Goal: Task Accomplishment & Management: Complete application form

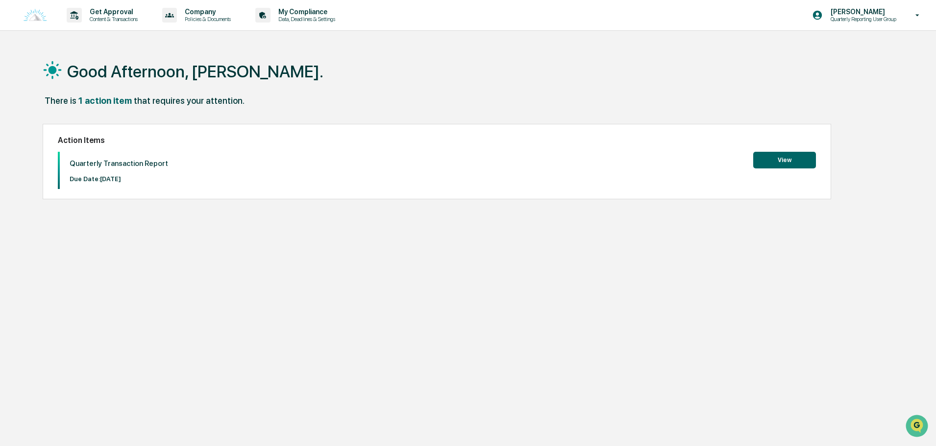
click at [761, 160] on button "View" at bounding box center [784, 160] width 63 height 17
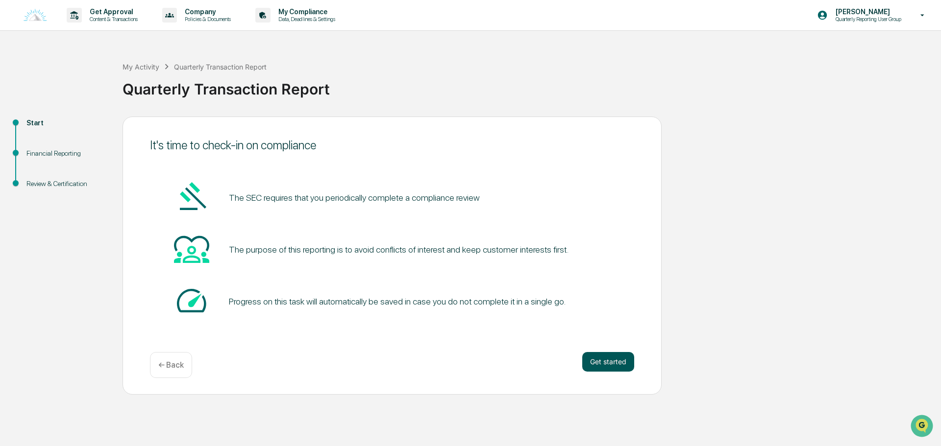
click at [622, 371] on button "Get started" at bounding box center [608, 362] width 52 height 20
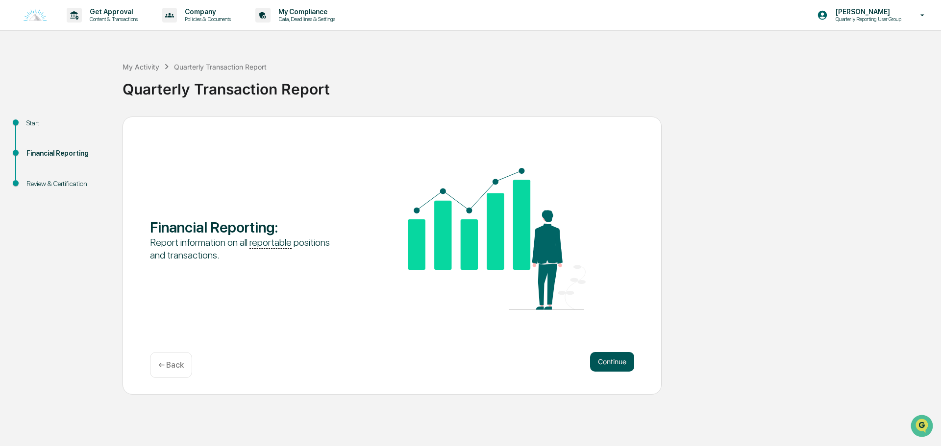
click at [619, 368] on button "Continue" at bounding box center [612, 362] width 44 height 20
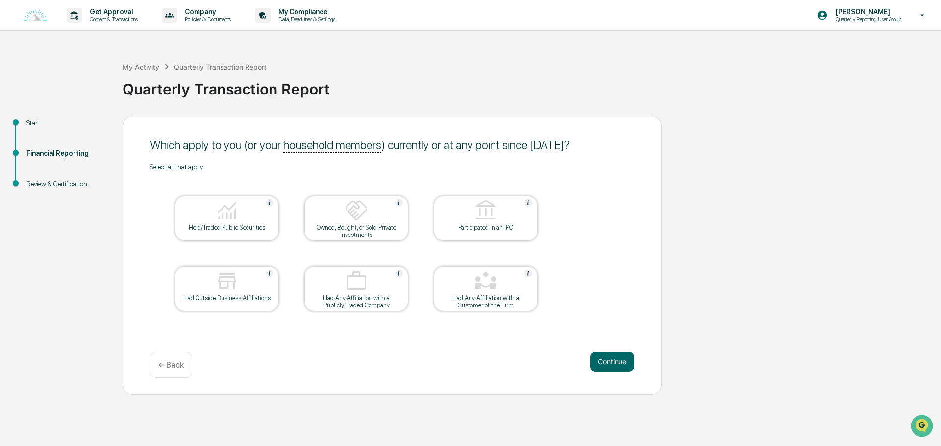
click at [249, 217] on div at bounding box center [227, 211] width 98 height 25
click at [614, 361] on button "Continue" at bounding box center [612, 362] width 44 height 20
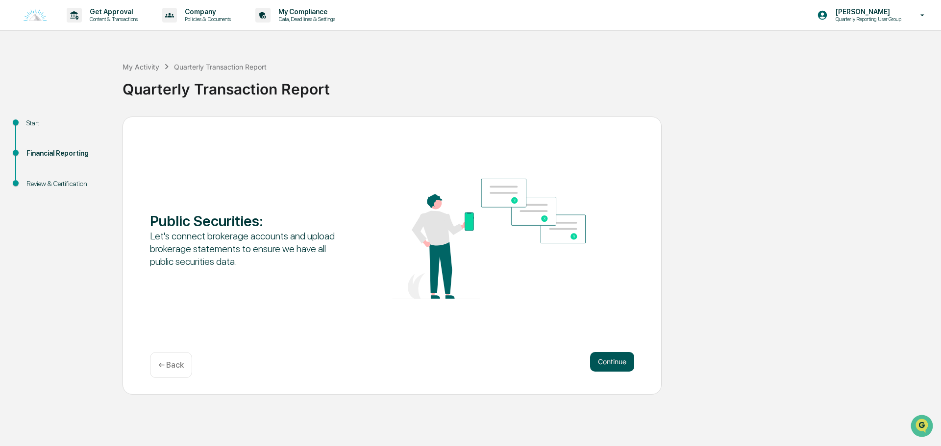
click at [603, 356] on button "Continue" at bounding box center [612, 362] width 44 height 20
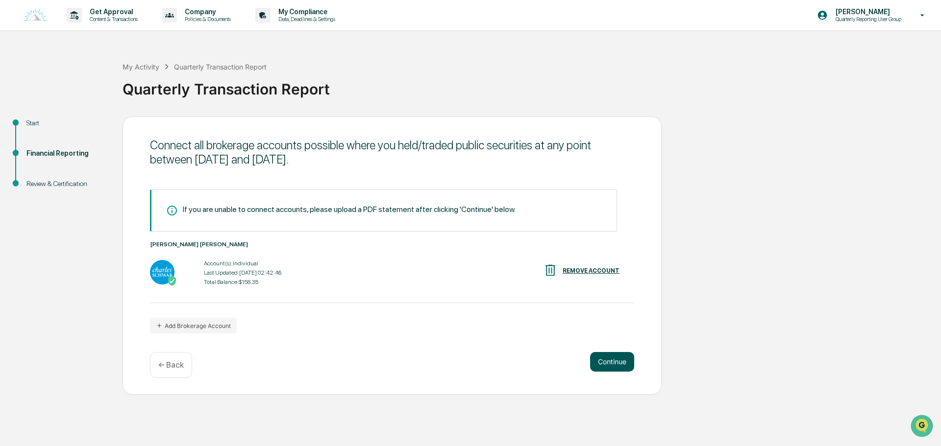
click at [611, 360] on button "Continue" at bounding box center [612, 362] width 44 height 20
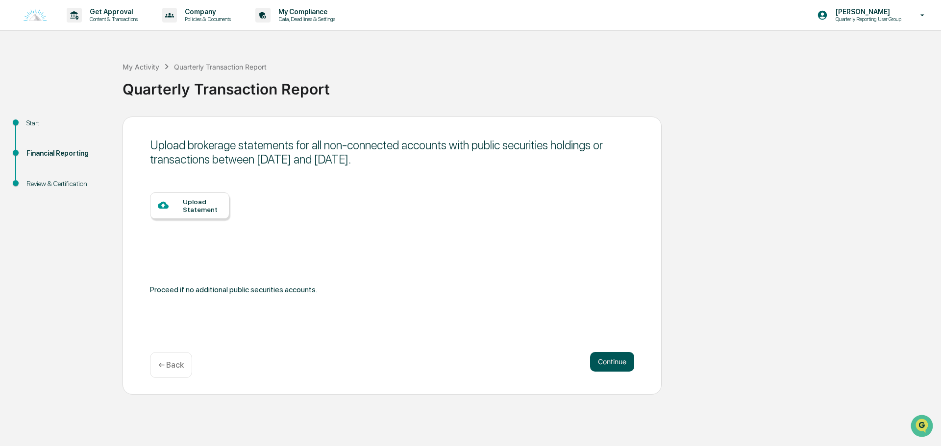
click at [611, 360] on button "Continue" at bounding box center [612, 362] width 44 height 20
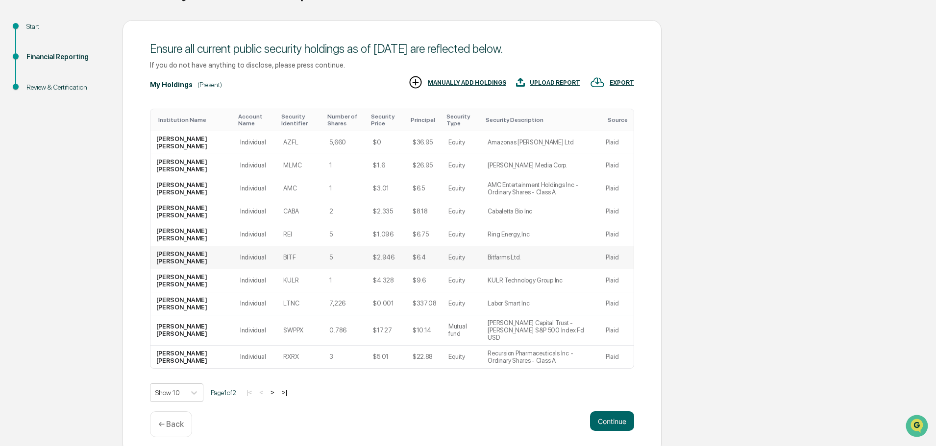
scroll to position [97, 0]
click at [277, 388] on button ">" at bounding box center [272, 392] width 10 height 8
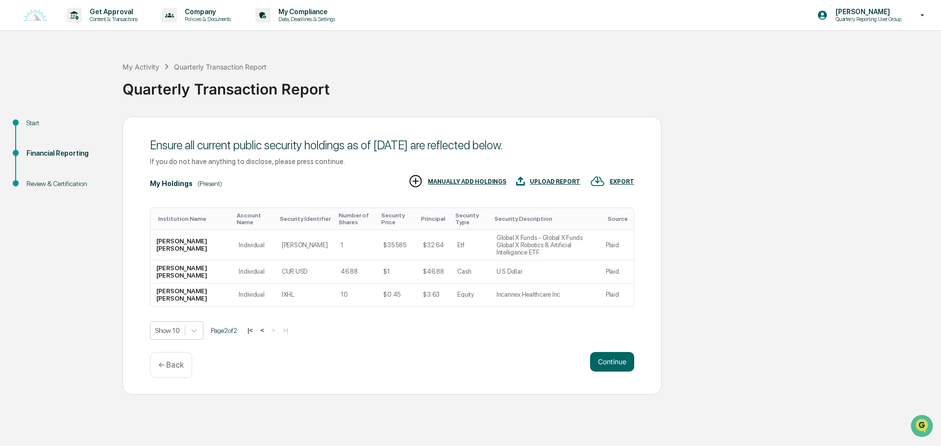
click at [266, 327] on button "<" at bounding box center [262, 330] width 10 height 8
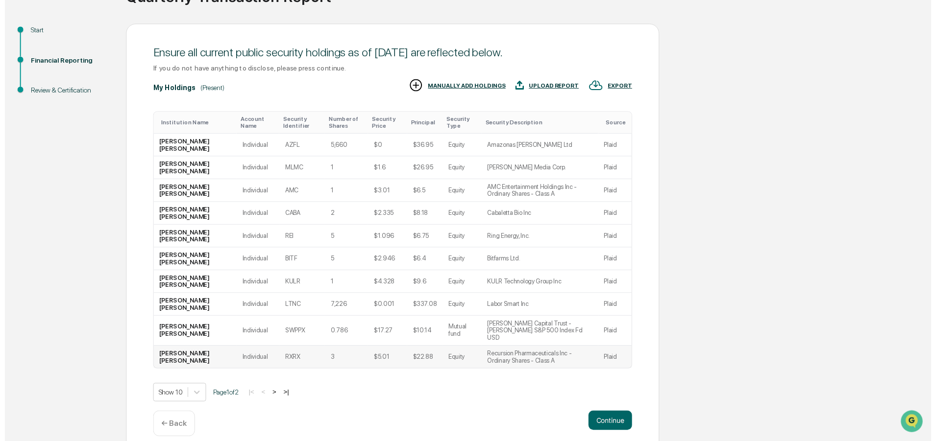
scroll to position [97, 0]
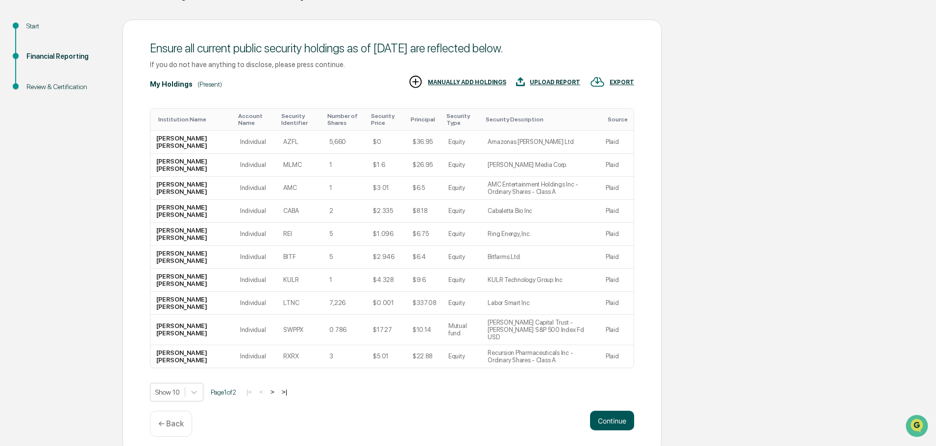
click at [620, 411] on button "Continue" at bounding box center [612, 421] width 44 height 20
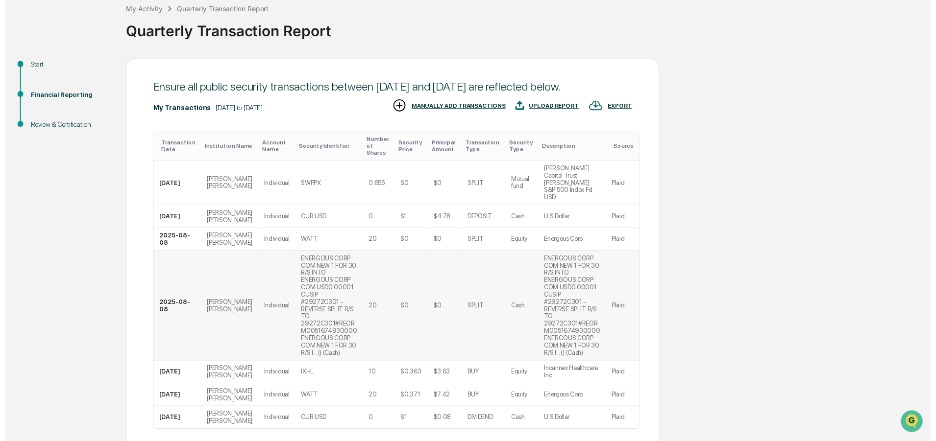
scroll to position [108, 0]
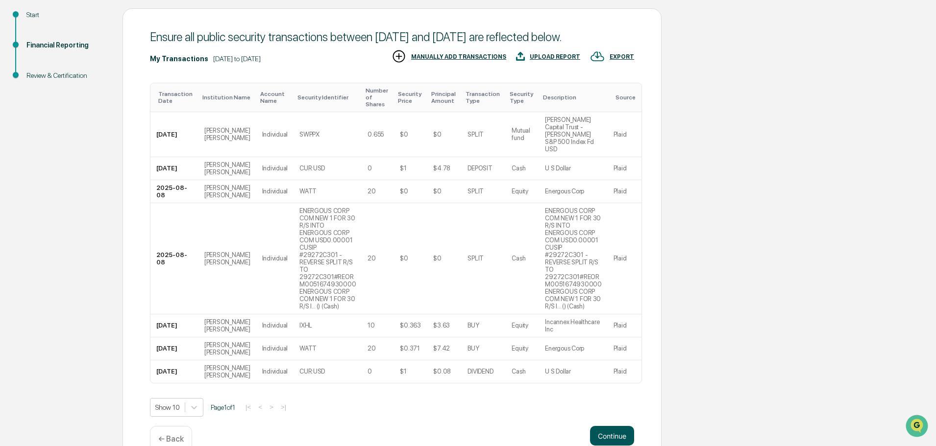
click at [611, 426] on button "Continue" at bounding box center [612, 436] width 44 height 20
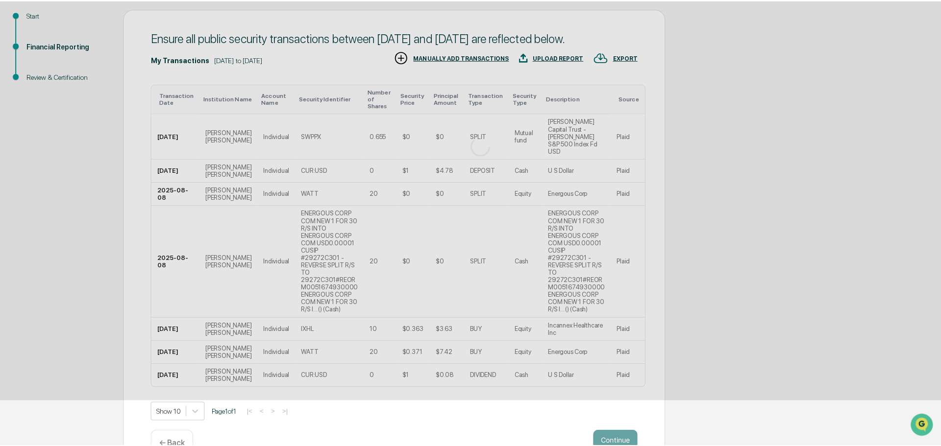
scroll to position [0, 0]
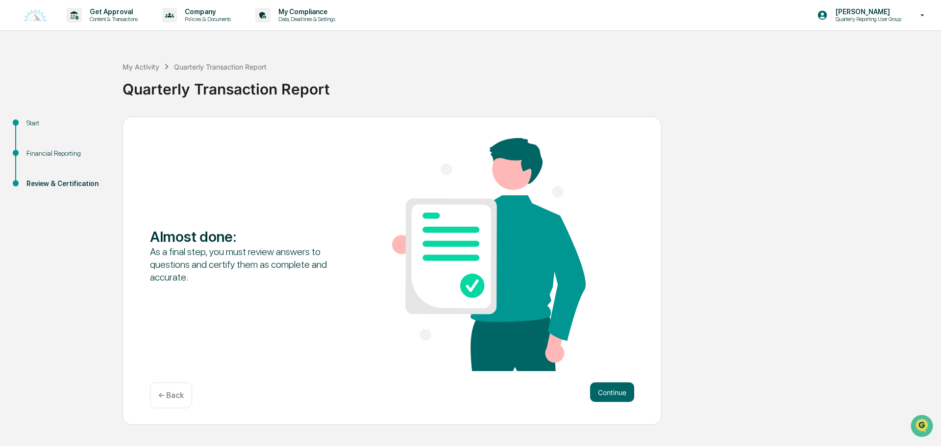
click at [609, 407] on div "Continue ← Back" at bounding box center [392, 396] width 484 height 26
click at [609, 393] on button "Continue" at bounding box center [612, 393] width 44 height 20
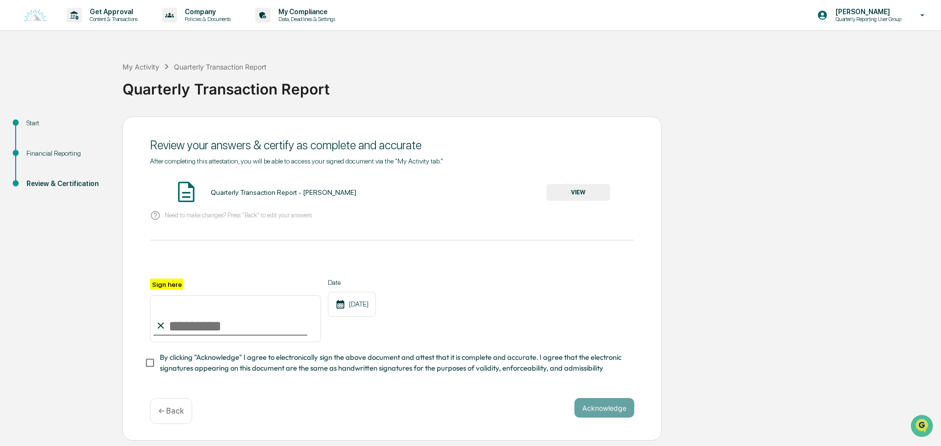
click at [556, 194] on button "VIEW" at bounding box center [578, 192] width 64 height 17
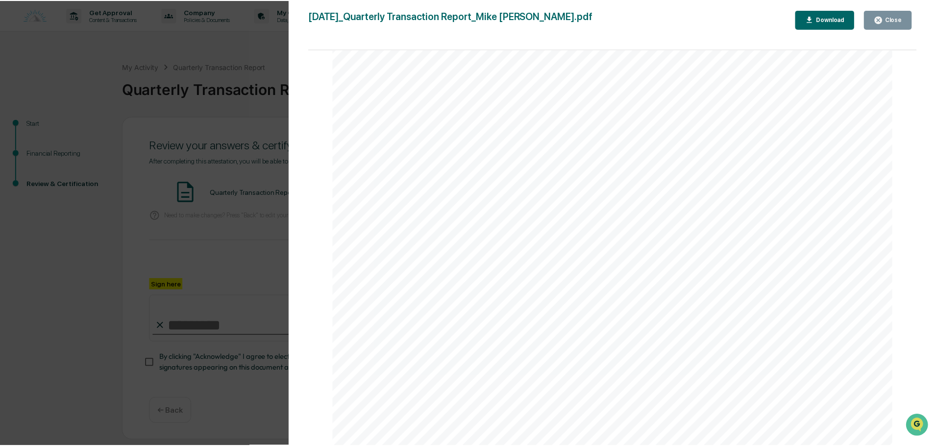
scroll to position [2076, 0]
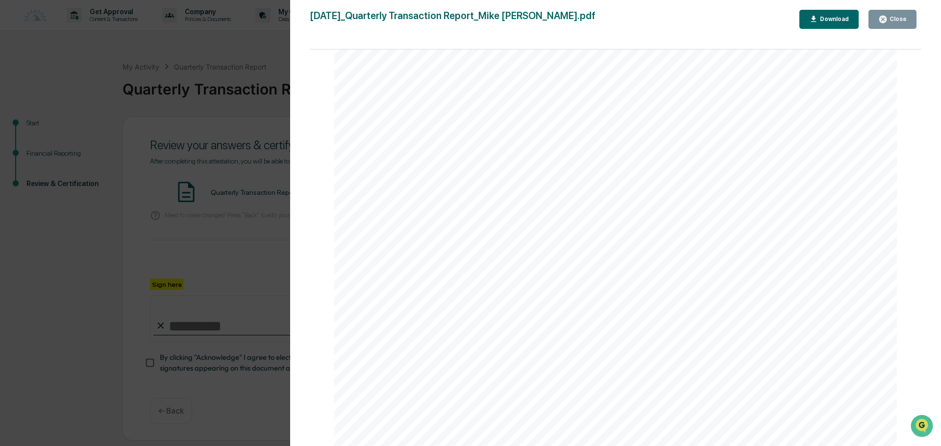
drag, startPoint x: 918, startPoint y: 268, endPoint x: 0, endPoint y: 14, distance: 952.2
click at [89, 368] on div "Version History [DATE] 07:03 PM [PERSON_NAME] [DATE]_Quarterly Transaction Repo…" at bounding box center [470, 223] width 941 height 446
click at [244, 272] on div "Version History [DATE] 07:03 PM [PERSON_NAME] [DATE]_Quarterly Transaction Repo…" at bounding box center [470, 223] width 941 height 446
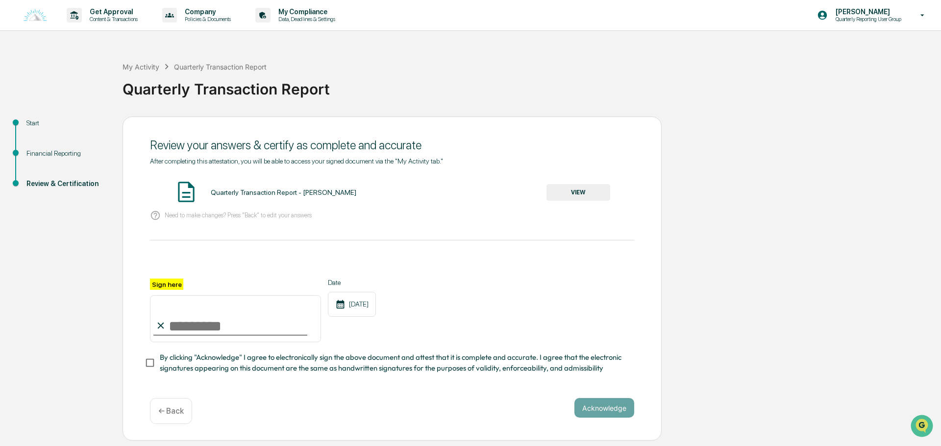
click at [153, 330] on input "Sign here" at bounding box center [235, 318] width 171 height 47
type input "**********"
click at [627, 411] on button "Acknowledge" at bounding box center [604, 408] width 60 height 20
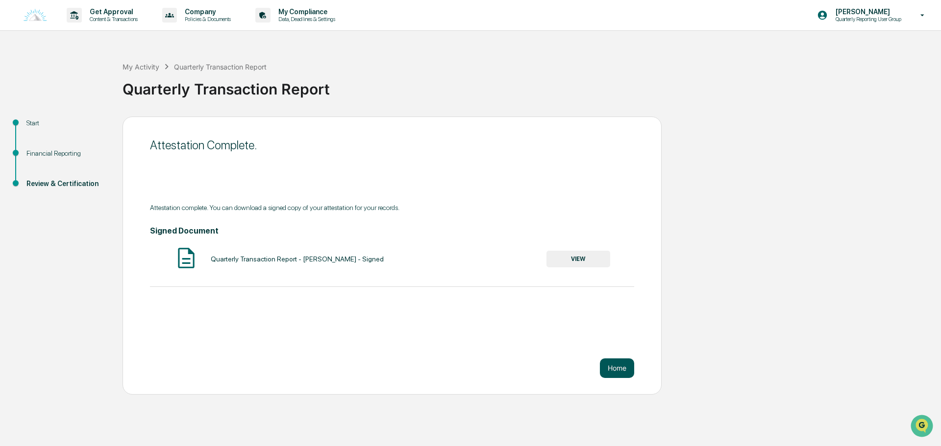
click at [613, 369] on button "Home" at bounding box center [617, 369] width 34 height 20
